Goal: Task Accomplishment & Management: Use online tool/utility

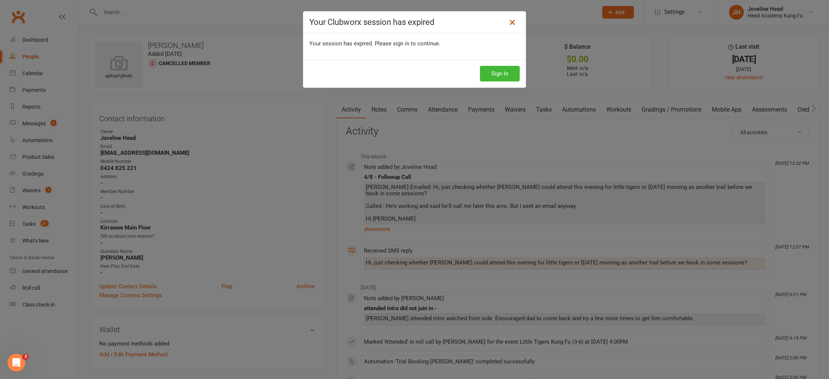
click at [509, 22] on icon at bounding box center [512, 22] width 9 height 9
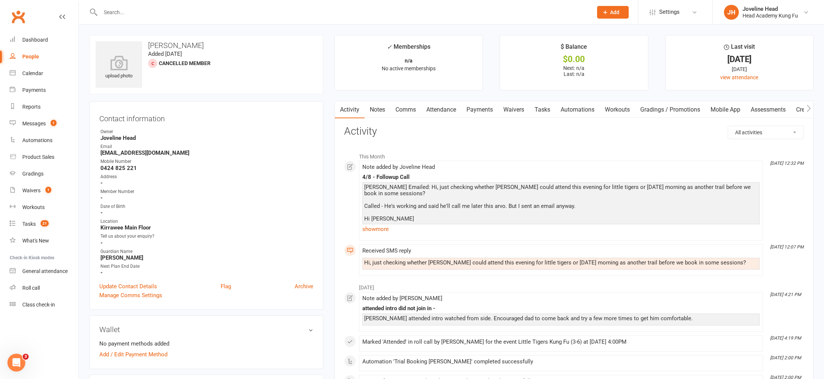
click at [181, 13] on input "text" at bounding box center [342, 12] width 489 height 10
type input "penelope"
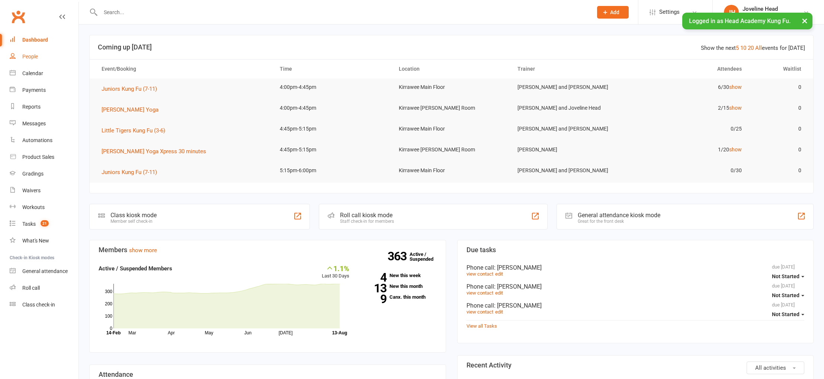
click at [39, 55] on link "People" at bounding box center [44, 56] width 69 height 17
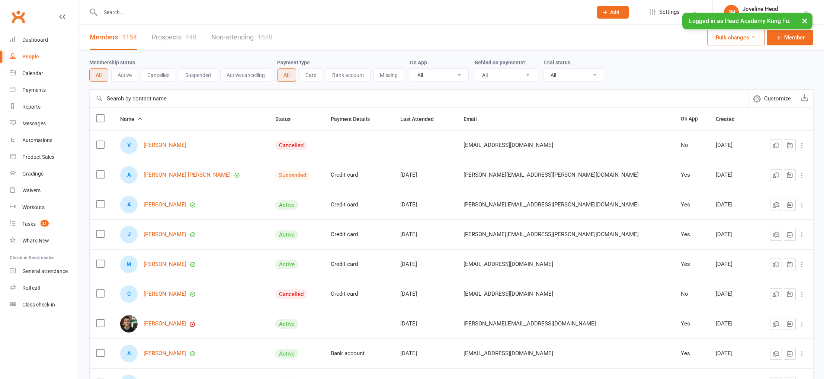
click at [129, 12] on input "text" at bounding box center [342, 12] width 489 height 10
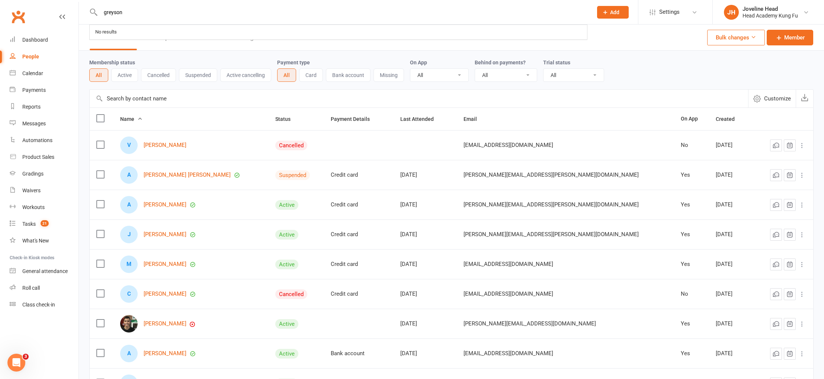
type input "greyson"
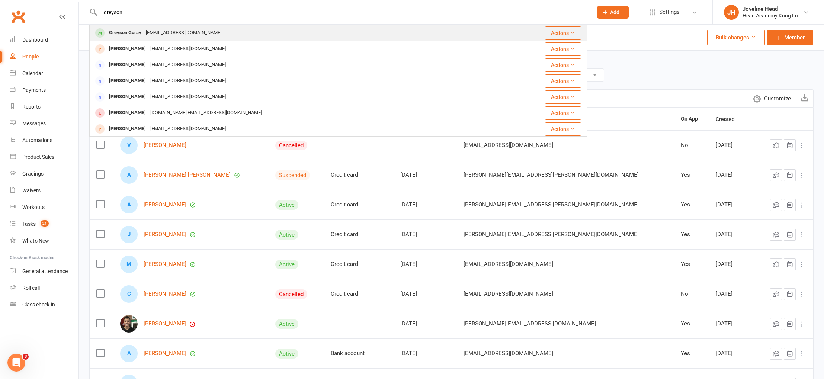
click at [157, 33] on div "[EMAIL_ADDRESS][DOMAIN_NAME]" at bounding box center [184, 33] width 80 height 11
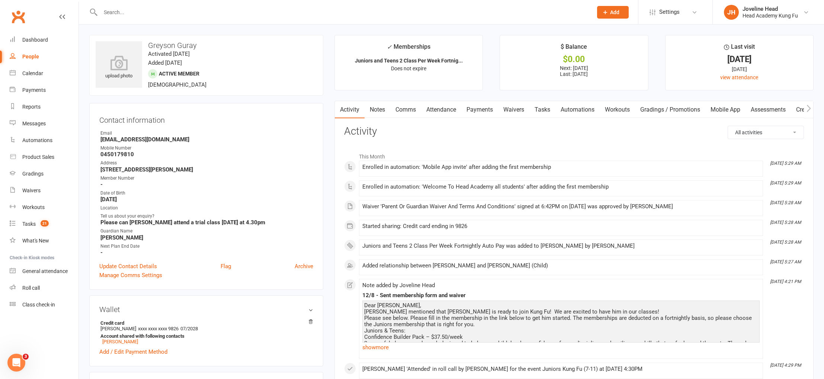
click at [730, 111] on link "Mobile App" at bounding box center [725, 109] width 40 height 17
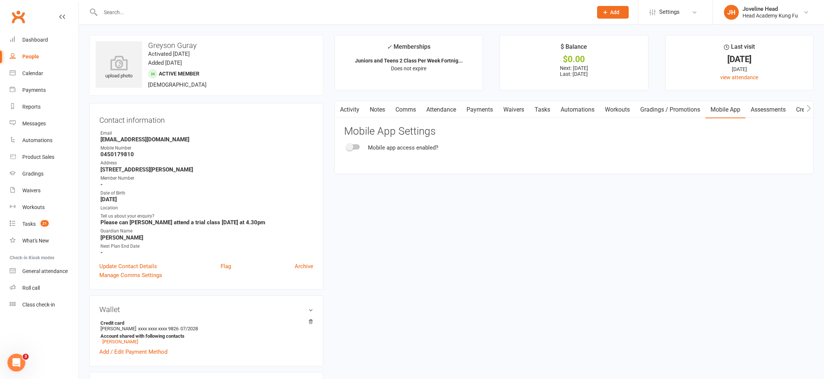
click at [355, 147] on div at bounding box center [353, 146] width 13 height 5
click at [347, 146] on input "checkbox" at bounding box center [347, 146] width 0 height 0
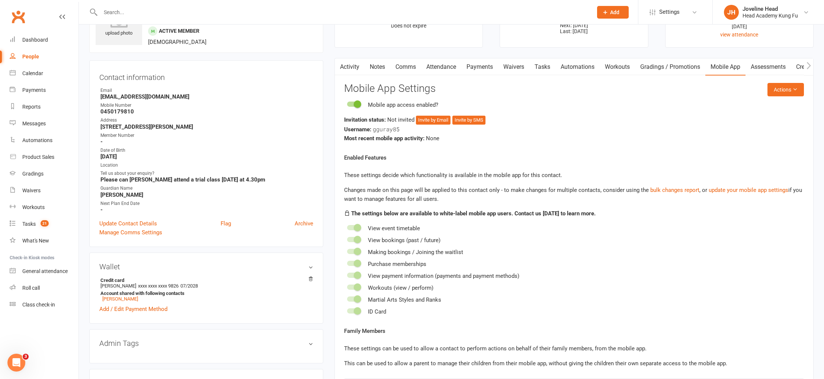
scroll to position [44, 0]
click at [466, 119] on button "Invite by SMS" at bounding box center [468, 119] width 33 height 9
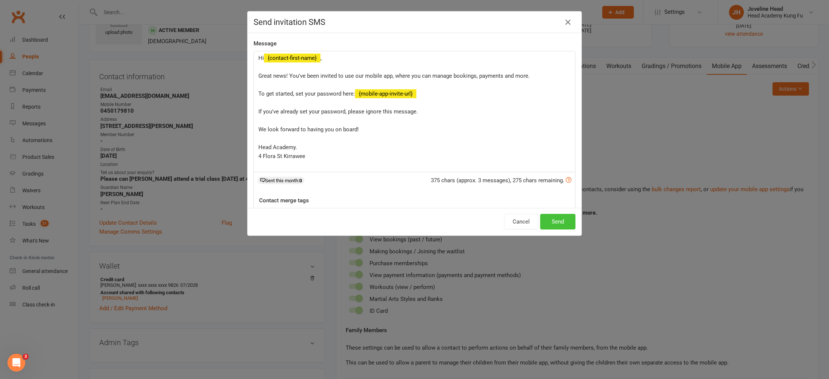
click at [557, 221] on button "Send" at bounding box center [557, 222] width 35 height 16
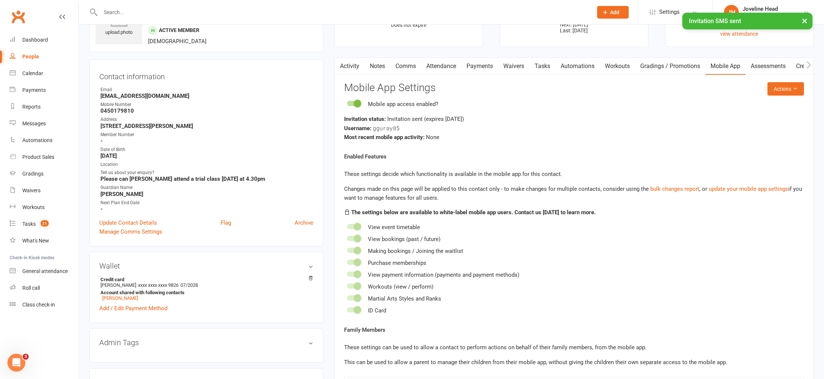
drag, startPoint x: 30, startPoint y: 57, endPoint x: 39, endPoint y: 56, distance: 8.6
click at [30, 57] on div "People" at bounding box center [30, 57] width 17 height 6
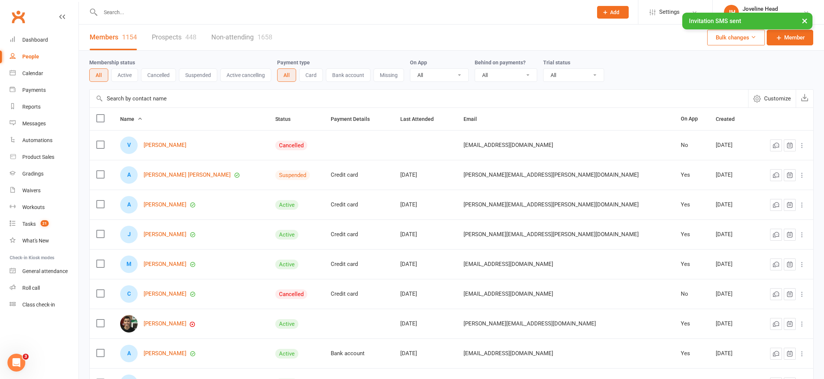
click at [142, 9] on input "text" at bounding box center [342, 12] width 489 height 10
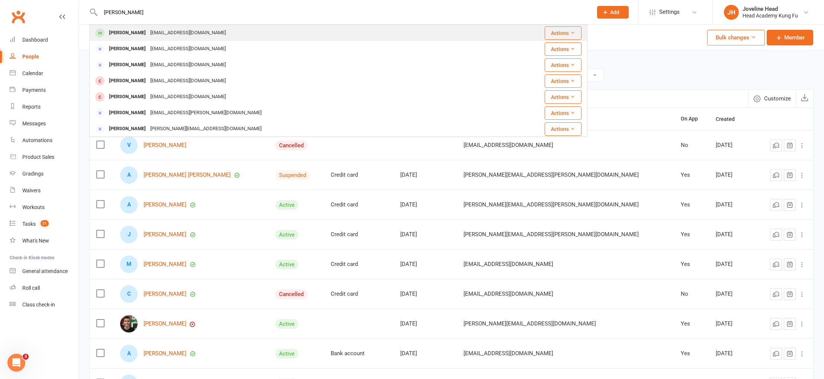
type input "[PERSON_NAME]"
click at [168, 31] on div "[EMAIL_ADDRESS][DOMAIN_NAME]" at bounding box center [188, 33] width 80 height 11
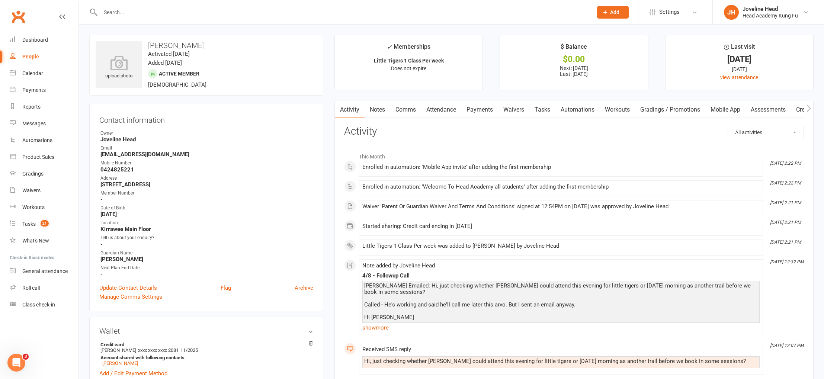
click at [729, 109] on link "Mobile App" at bounding box center [725, 109] width 40 height 17
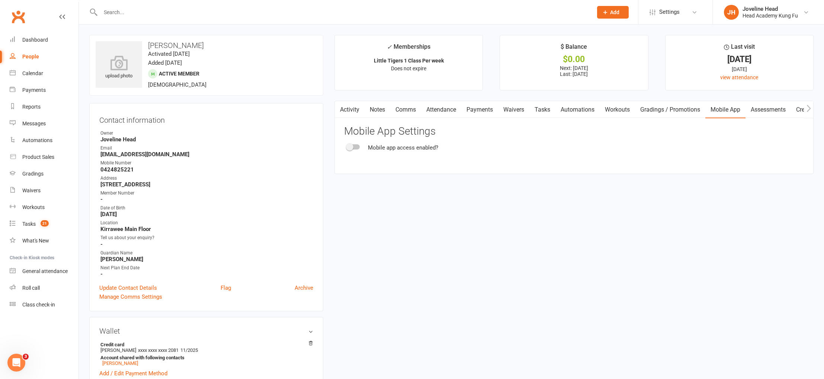
click at [356, 146] on div at bounding box center [353, 146] width 13 height 5
click at [347, 146] on input "checkbox" at bounding box center [347, 146] width 0 height 0
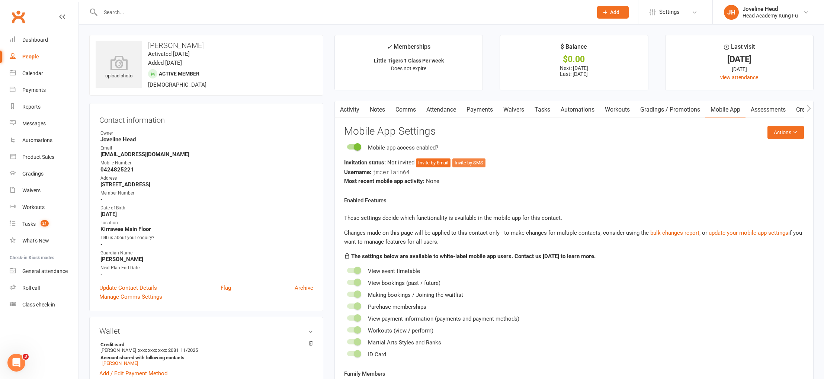
click at [476, 161] on button "Invite by SMS" at bounding box center [468, 162] width 33 height 9
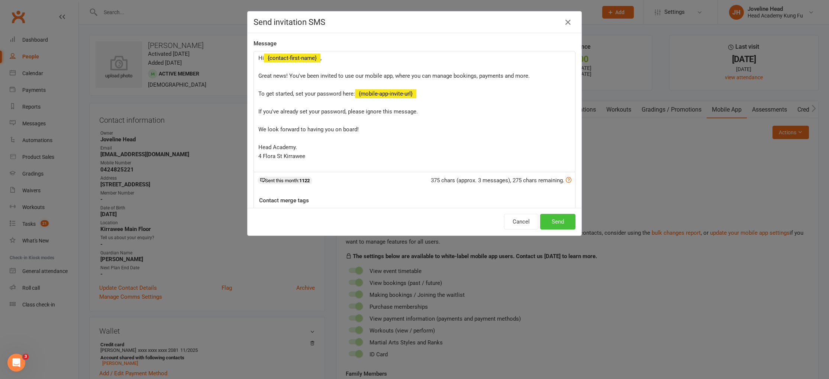
click at [557, 223] on button "Send" at bounding box center [557, 222] width 35 height 16
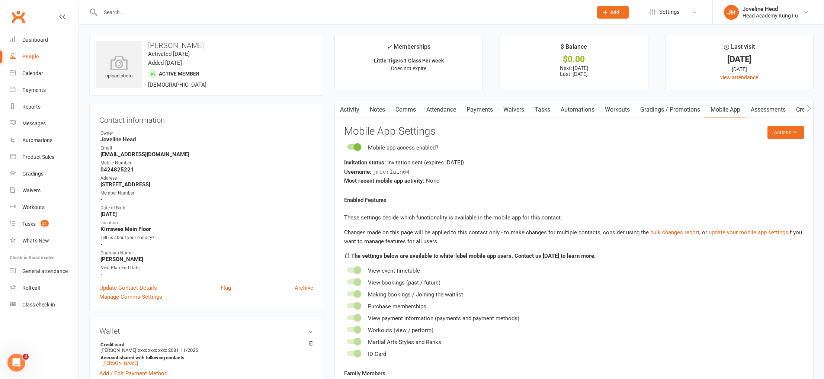
click at [233, 15] on input "text" at bounding box center [342, 12] width 489 height 10
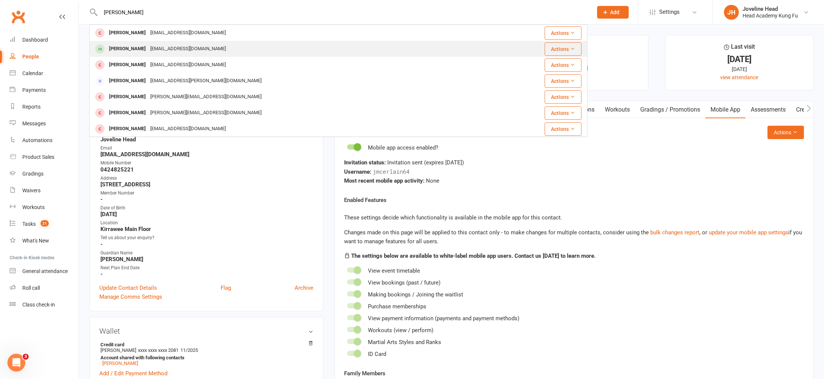
type input "[PERSON_NAME]"
click at [187, 51] on div "[EMAIL_ADDRESS][DOMAIN_NAME]" at bounding box center [188, 49] width 80 height 11
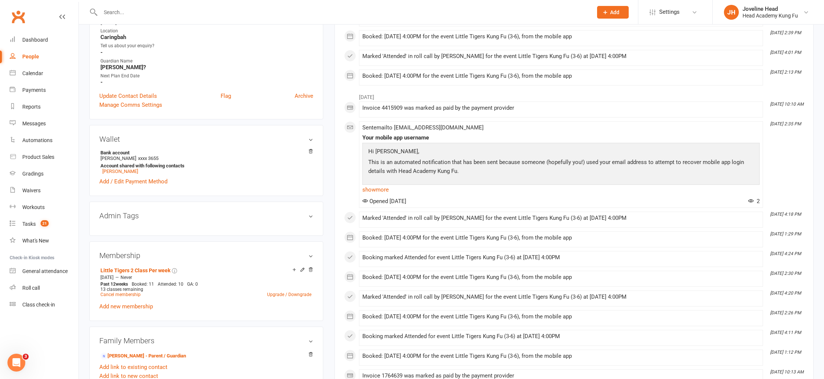
scroll to position [198, 0]
